Goal: Task Accomplishment & Management: Manage account settings

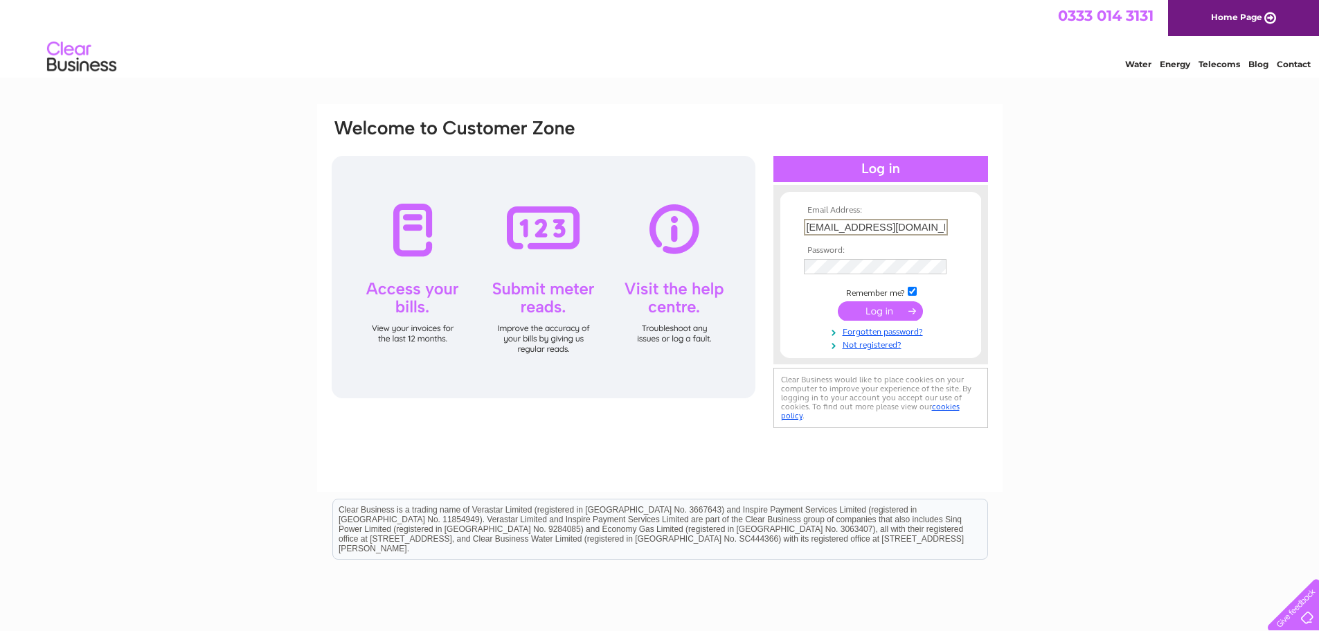
click at [883, 311] on input "submit" at bounding box center [880, 310] width 85 height 19
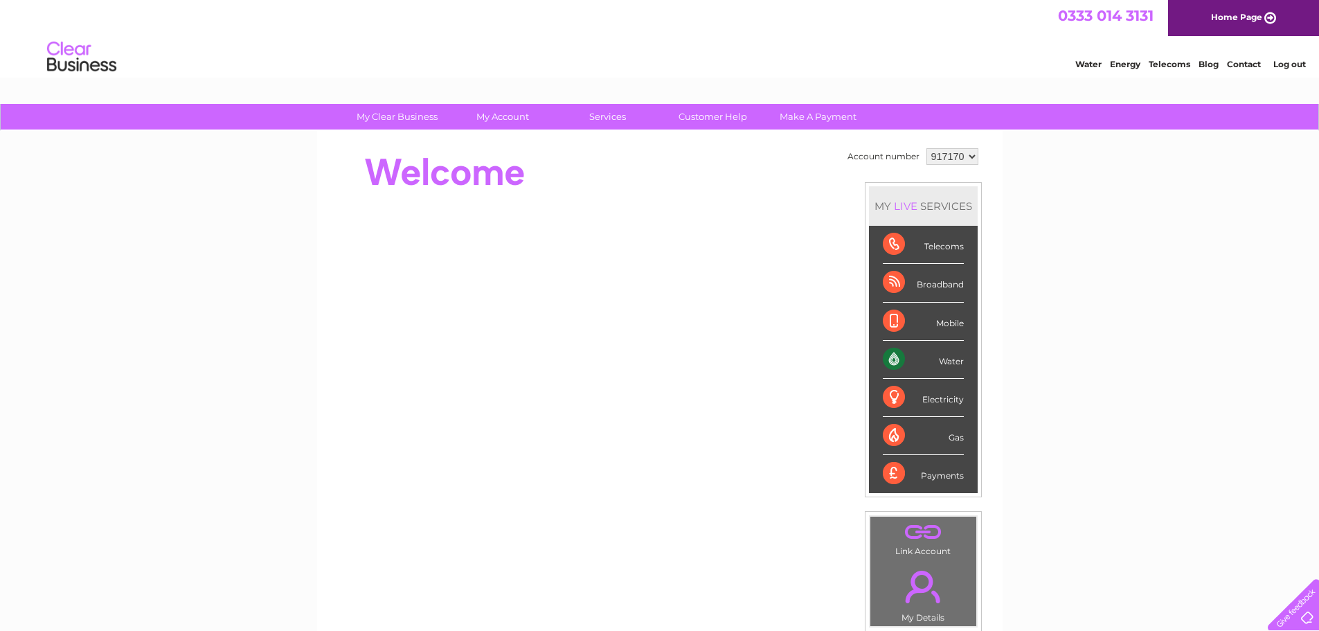
click at [896, 357] on div "Water" at bounding box center [923, 360] width 81 height 38
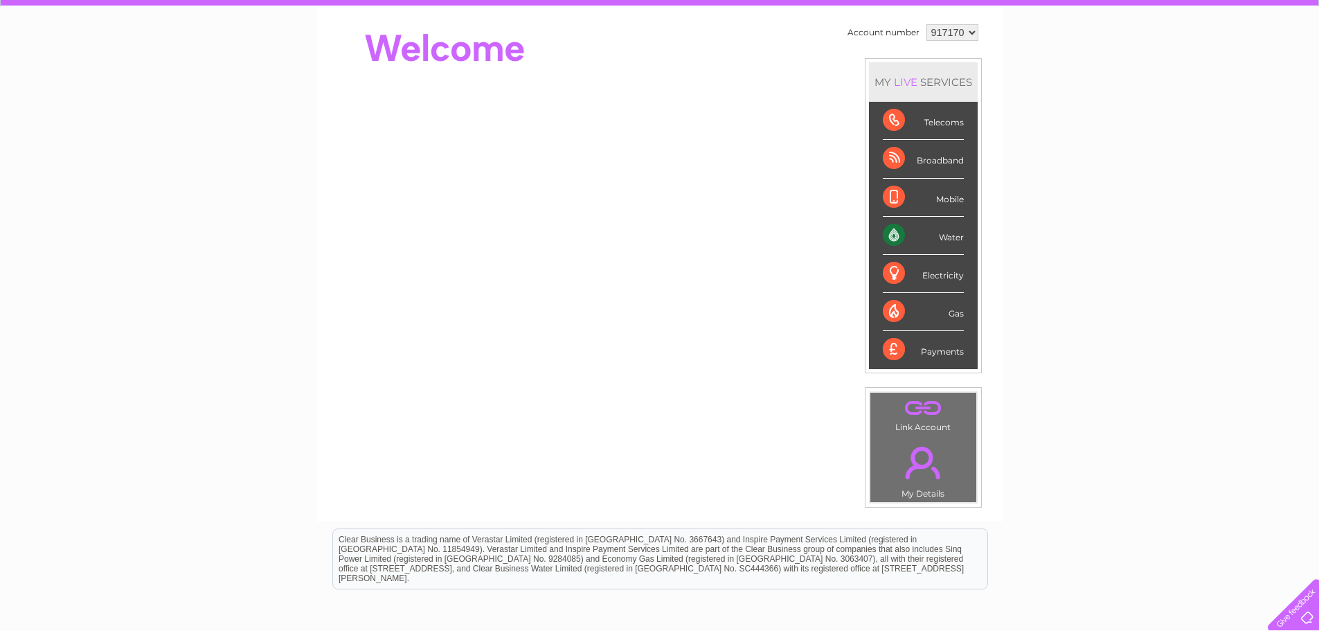
scroll to position [123, 0]
click at [946, 236] on div "Water" at bounding box center [923, 236] width 81 height 38
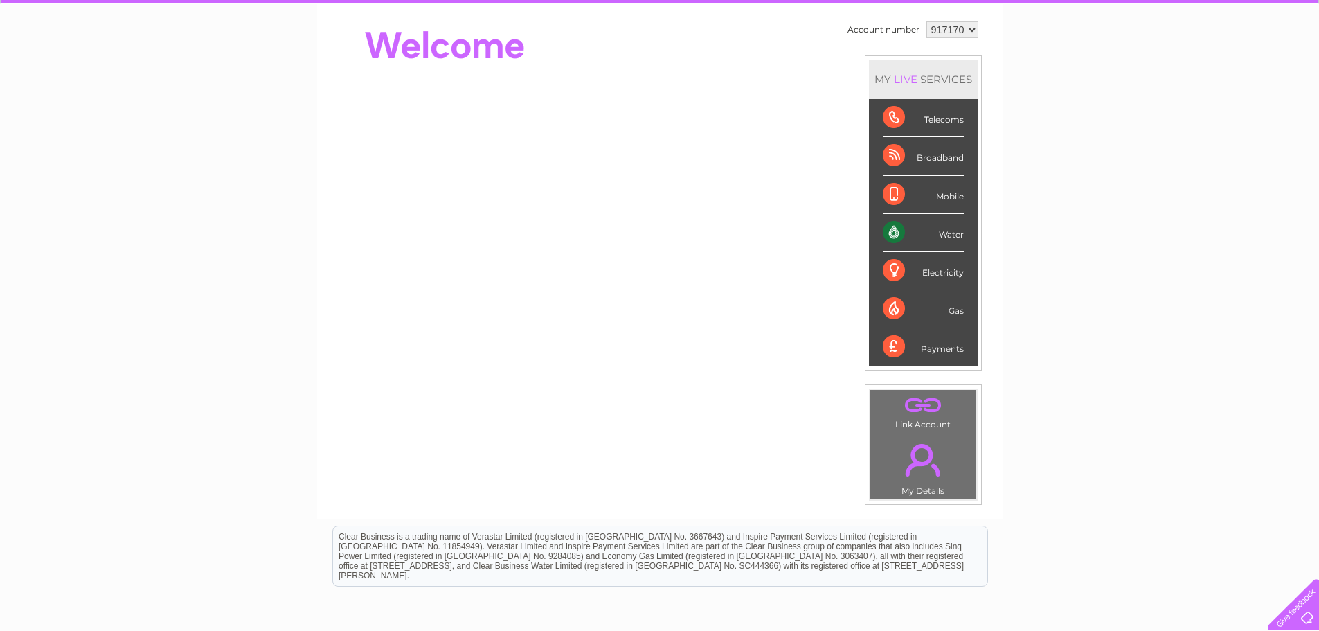
scroll to position [0, 0]
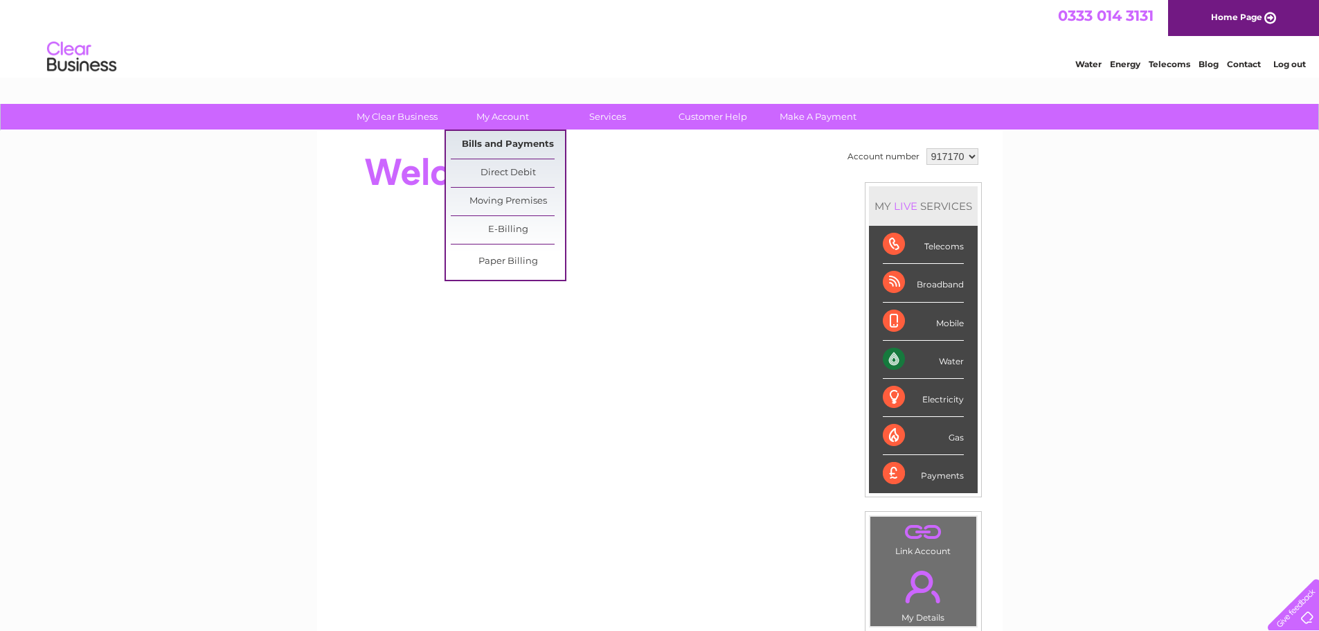
click at [496, 138] on link "Bills and Payments" at bounding box center [508, 145] width 114 height 28
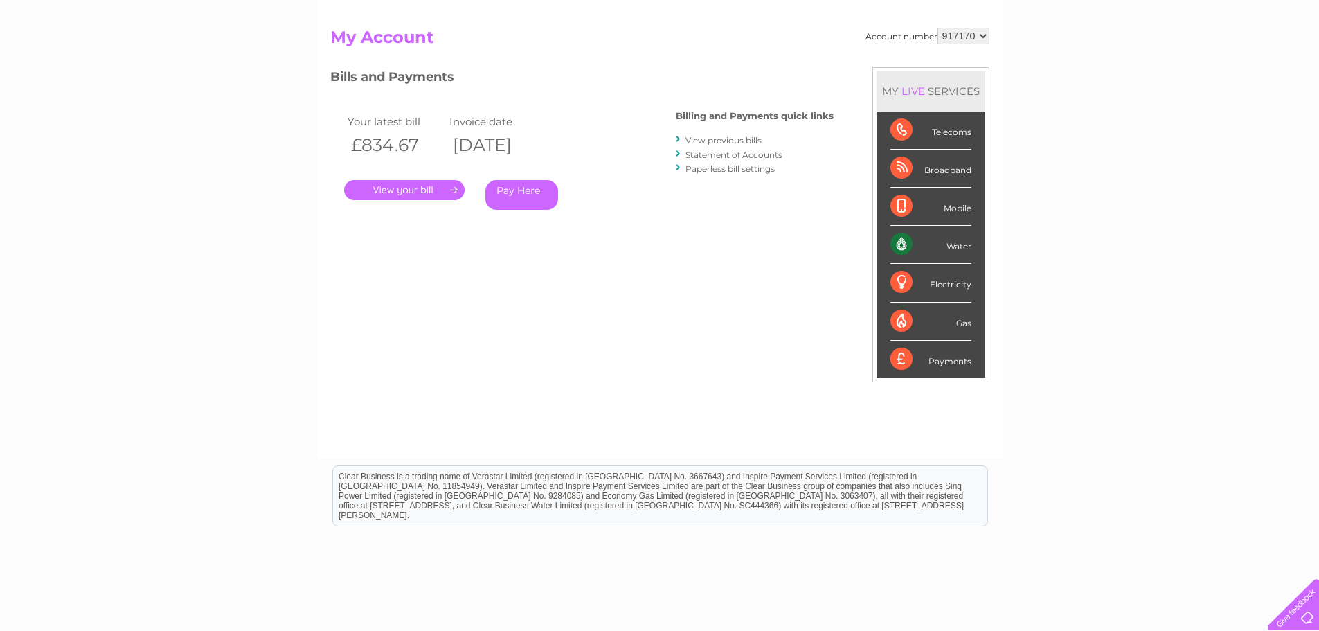
scroll to position [138, 0]
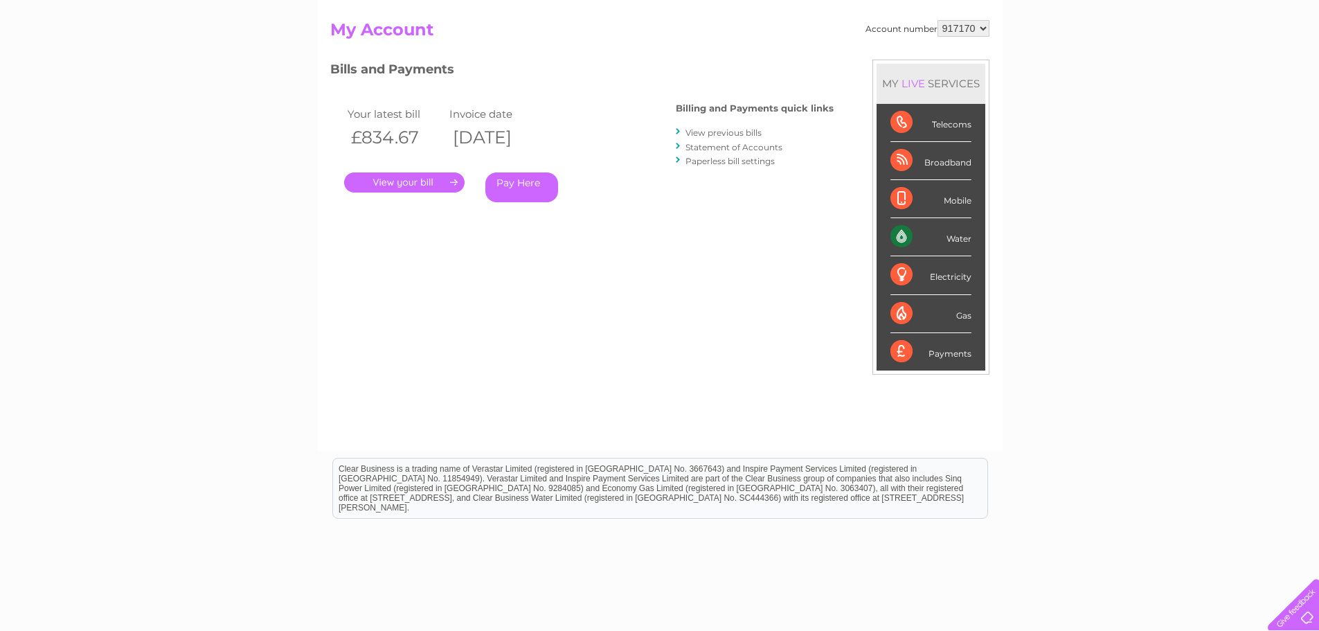
click at [421, 183] on link "." at bounding box center [404, 182] width 120 height 20
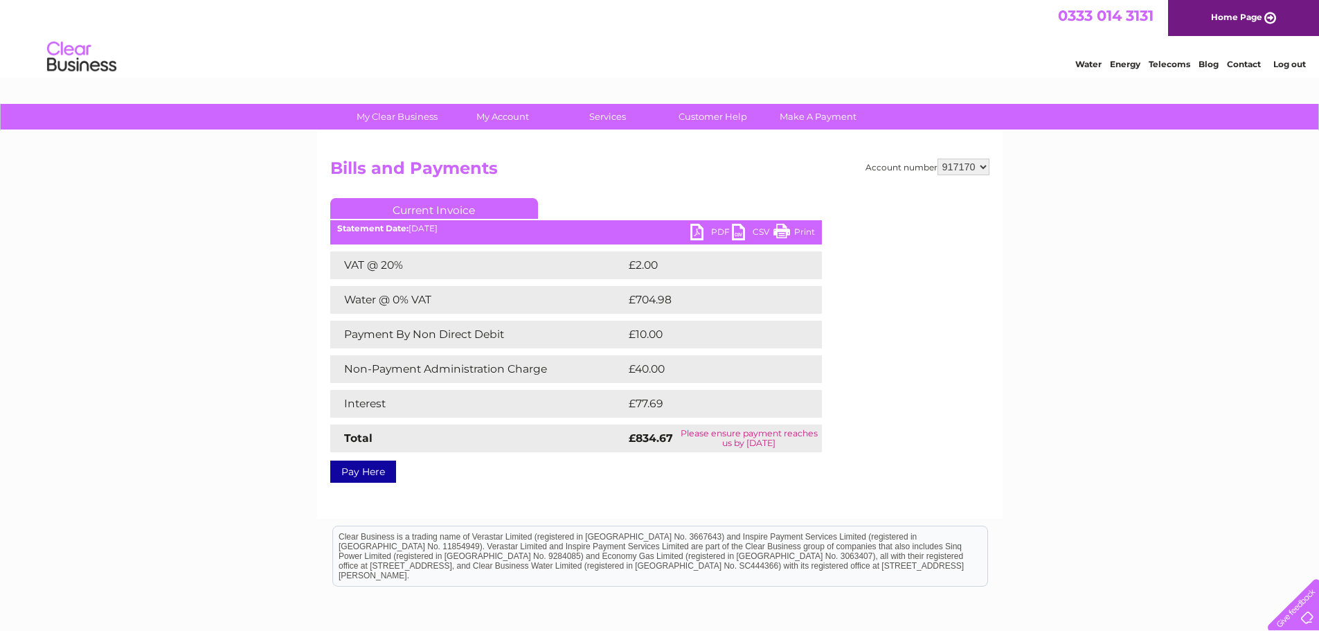
click at [709, 231] on link "PDF" at bounding box center [711, 234] width 42 height 20
